Goal: Task Accomplishment & Management: Use online tool/utility

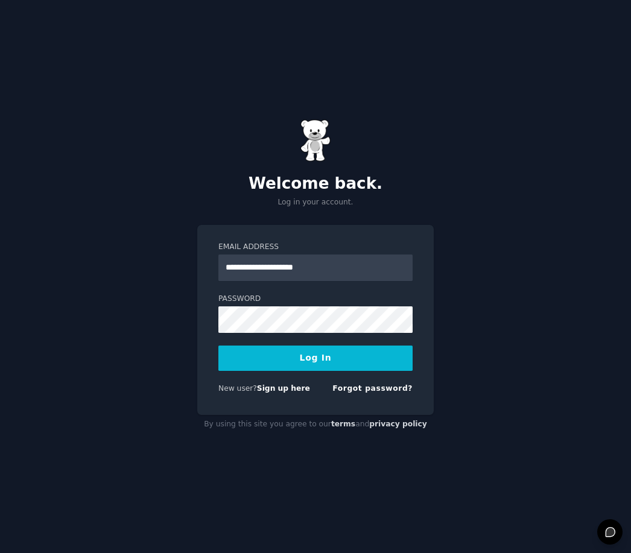
type input "**********"
click at [337, 371] on button "Log In" at bounding box center [315, 358] width 194 height 25
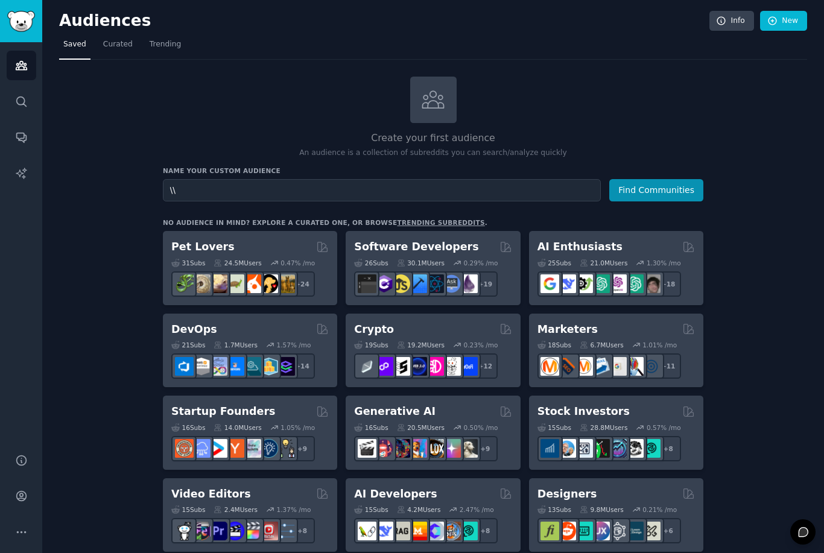
type input "\"
click at [439, 106] on icon at bounding box center [433, 99] width 21 height 17
click at [436, 121] on div at bounding box center [433, 100] width 46 height 46
click at [630, 23] on icon at bounding box center [772, 21] width 11 height 11
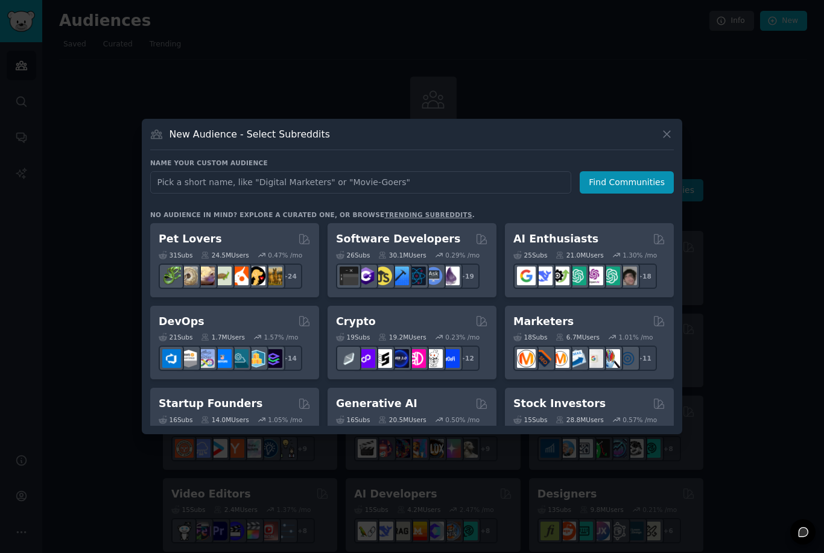
click at [630, 141] on icon at bounding box center [666, 134] width 13 height 13
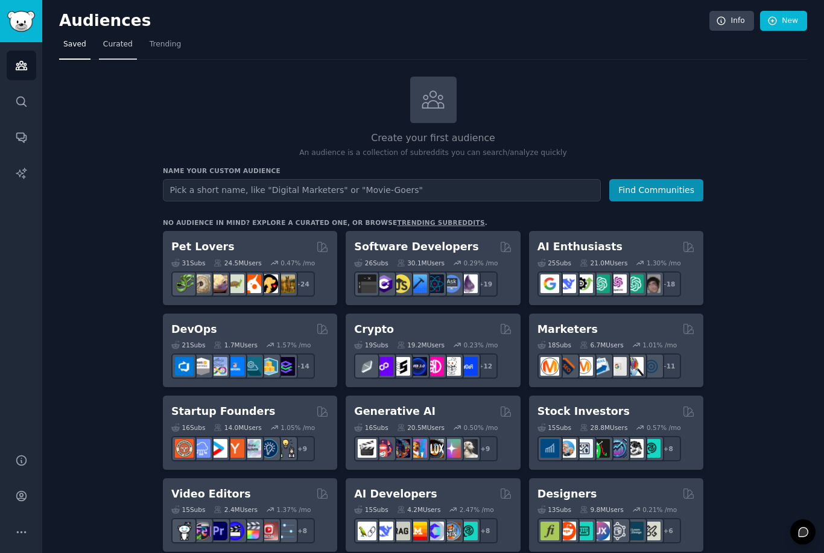
click at [124, 48] on span "Curated" at bounding box center [118, 44] width 30 height 11
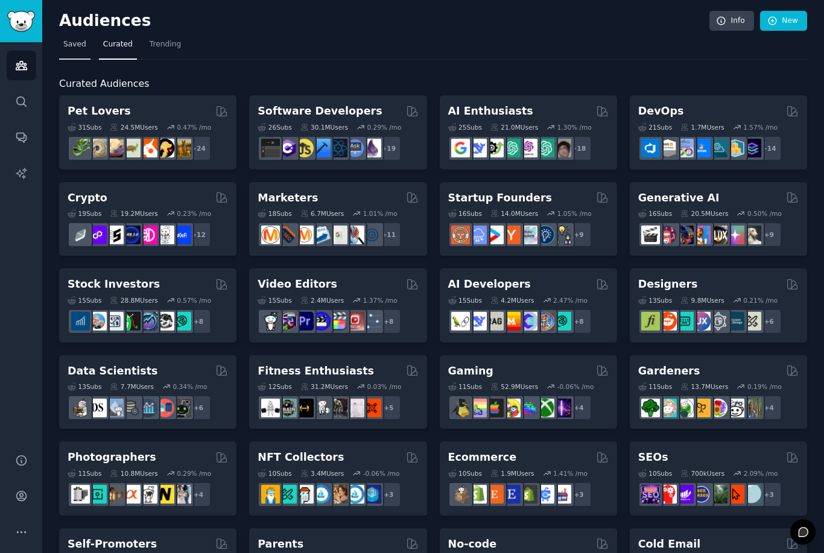
click at [74, 52] on link "Saved" at bounding box center [74, 47] width 31 height 25
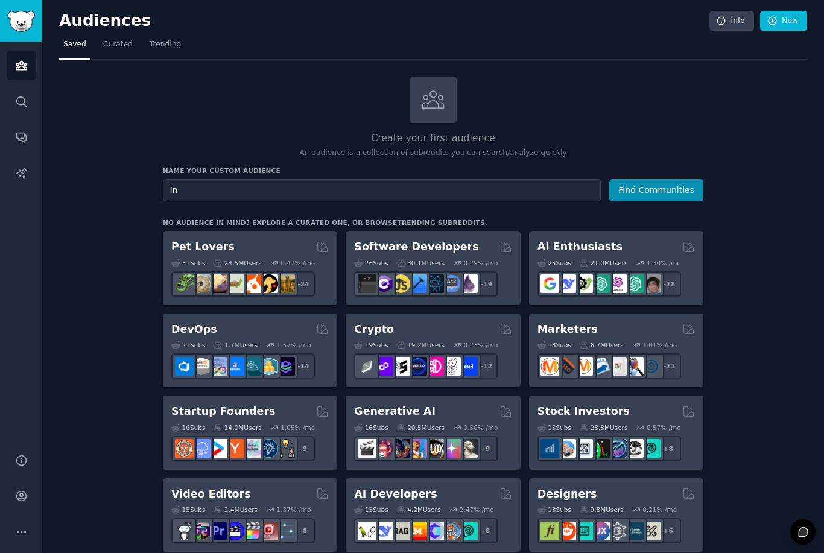
type input "I"
type input "C"
type input "Industrial CISOS"
click at [630, 195] on button "Find Communities" at bounding box center [656, 190] width 94 height 22
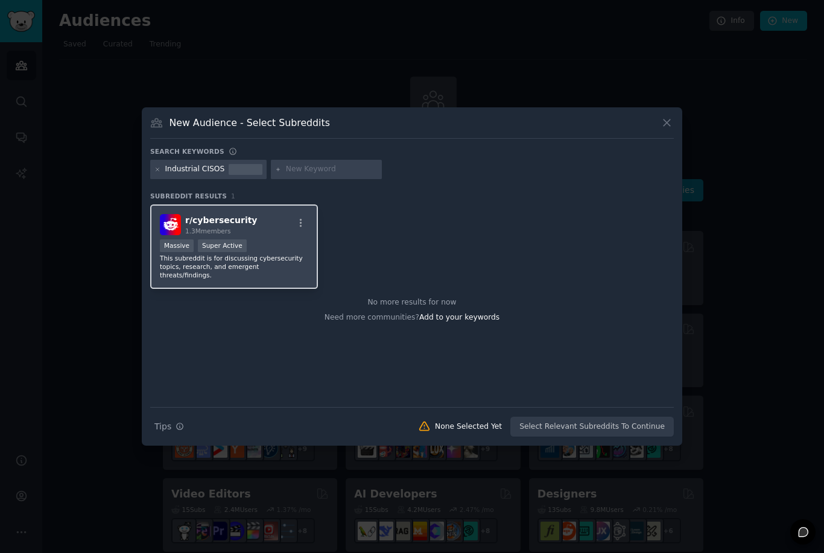
click at [316, 290] on div "r/ cybersecurity 1.3M members Massive Super Active This subreddit is for discus…" at bounding box center [234, 246] width 168 height 85
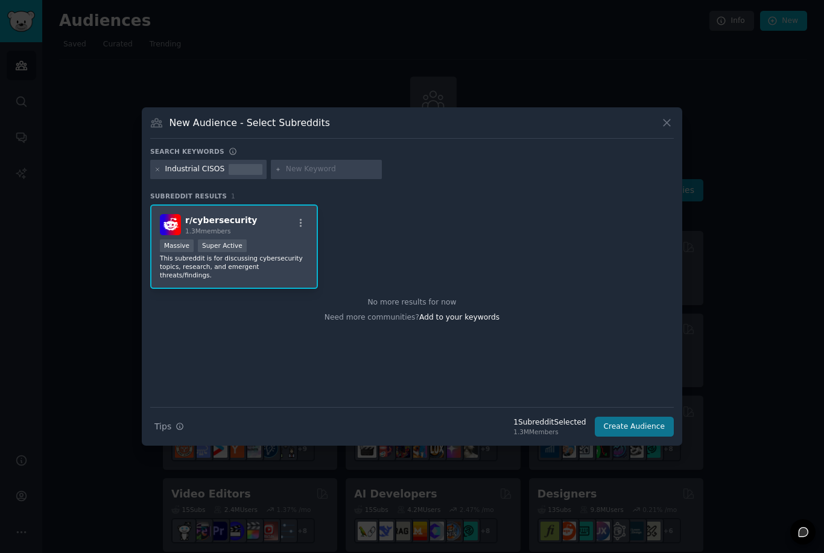
click at [616, 437] on button "Create Audience" at bounding box center [635, 427] width 80 height 21
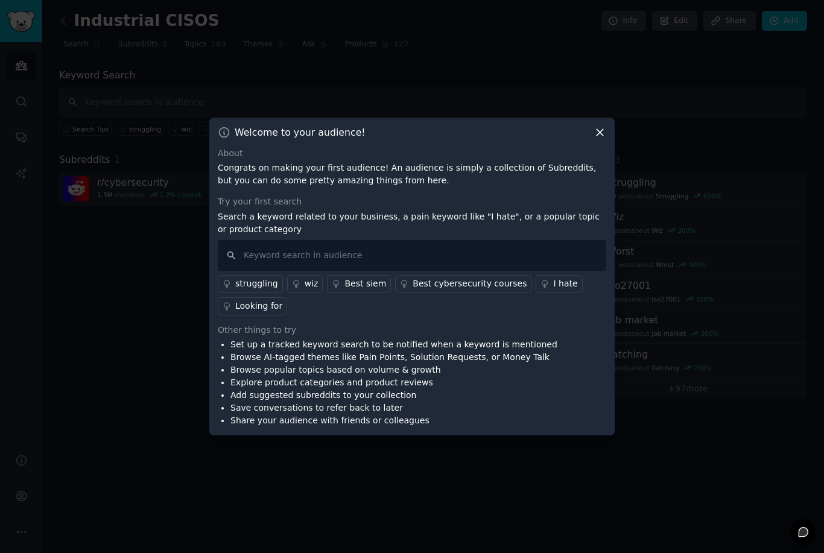
scroll to position [26, 0]
click at [530, 246] on input "text" at bounding box center [412, 255] width 388 height 31
type input "PAINS"
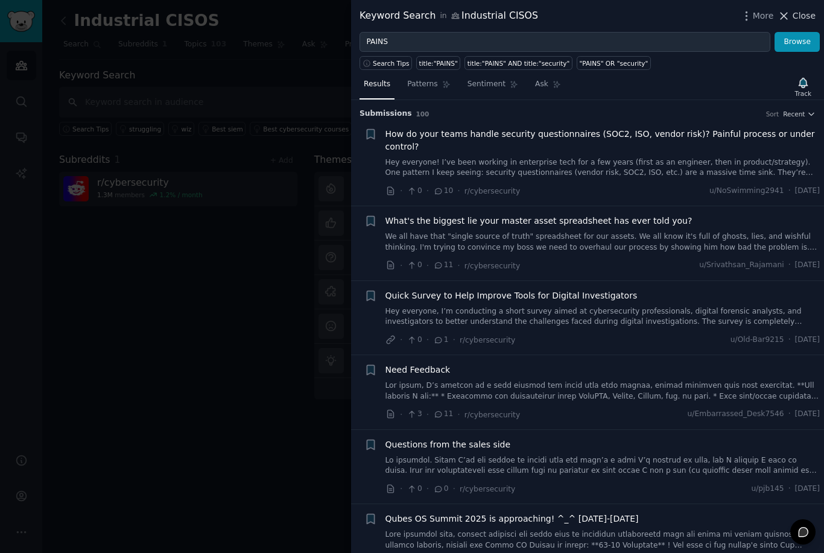
click at [630, 17] on span "Close" at bounding box center [804, 16] width 23 height 13
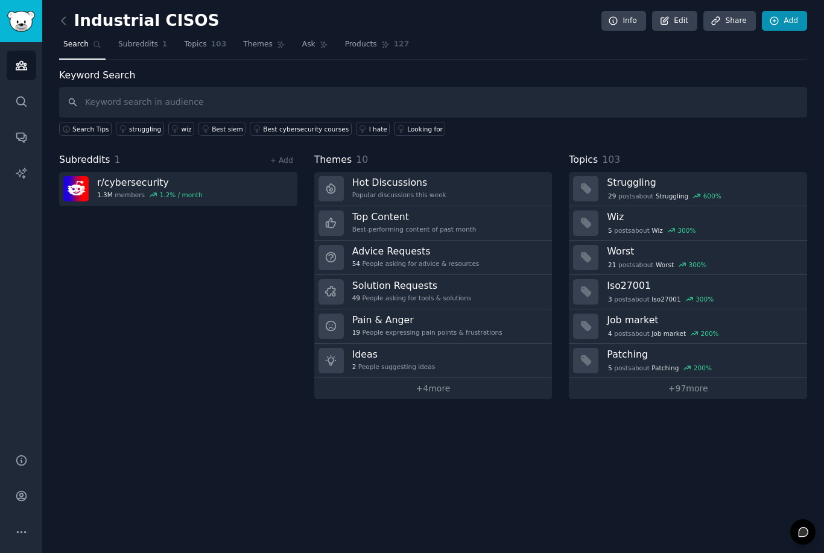
click at [630, 18] on link "Add" at bounding box center [784, 21] width 45 height 21
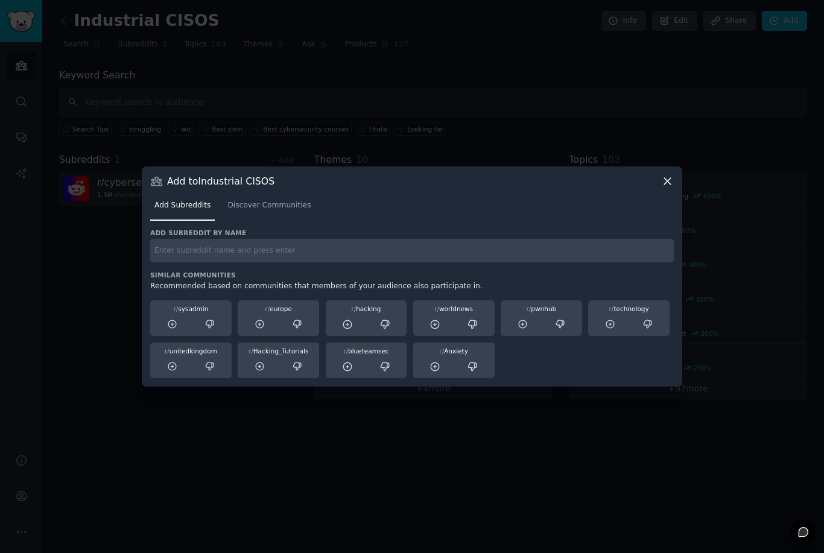
click at [630, 218] on nav "Add Subreddits Discover Communities" at bounding box center [412, 208] width 524 height 25
click at [630, 207] on div "Add Subreddits Discover Communities" at bounding box center [412, 208] width 524 height 41
click at [630, 188] on icon at bounding box center [667, 181] width 13 height 13
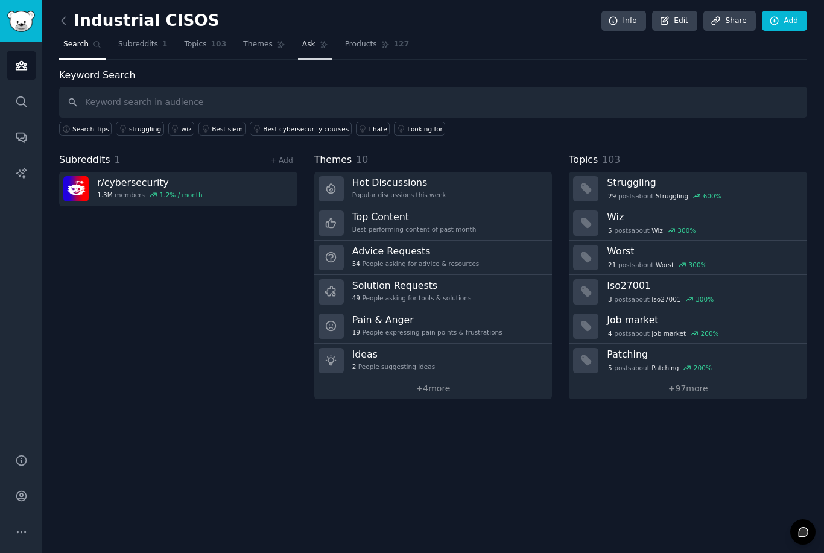
click at [321, 42] on icon at bounding box center [324, 44] width 8 height 8
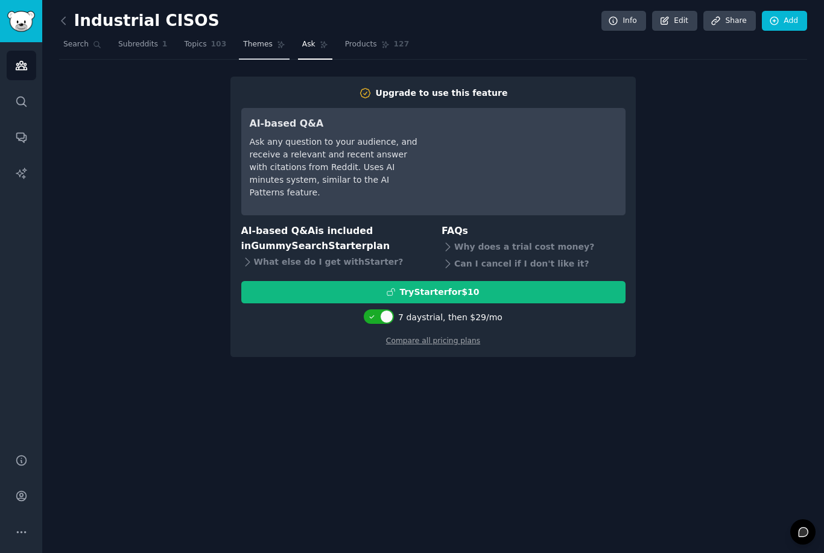
click at [261, 48] on span "Themes" at bounding box center [258, 44] width 30 height 11
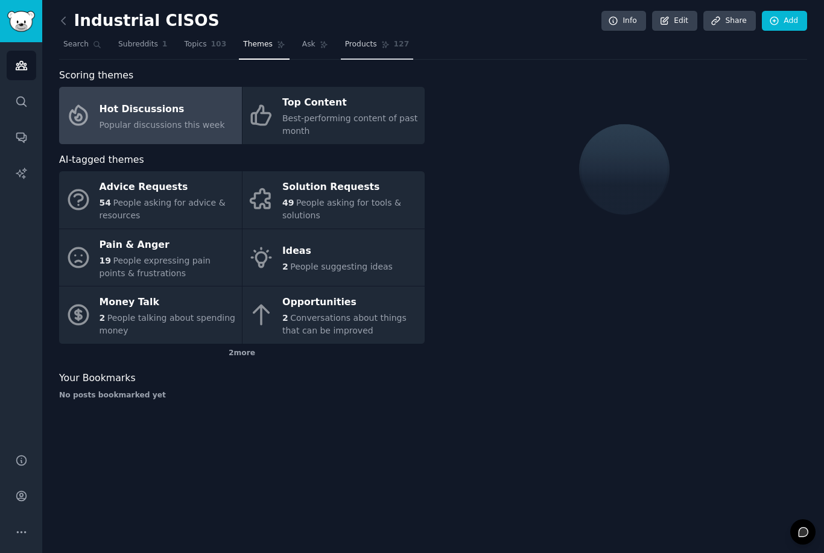
click at [365, 46] on span "Products" at bounding box center [361, 44] width 32 height 11
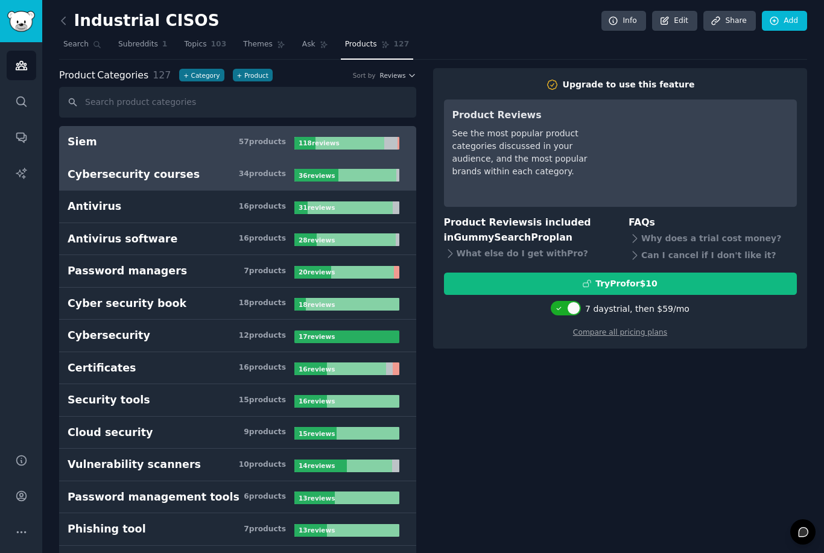
click at [202, 176] on h3 "Cybersecurity courses 34 product s" at bounding box center [181, 174] width 227 height 15
